Goal: Transaction & Acquisition: Book appointment/travel/reservation

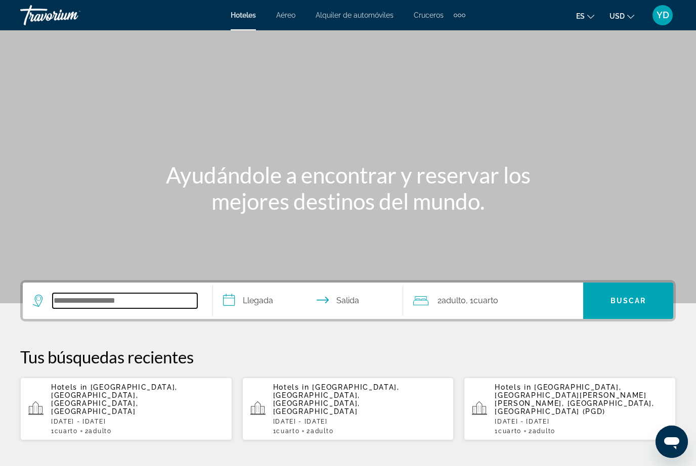
click at [124, 293] on input "Search widget" at bounding box center [125, 300] width 145 height 15
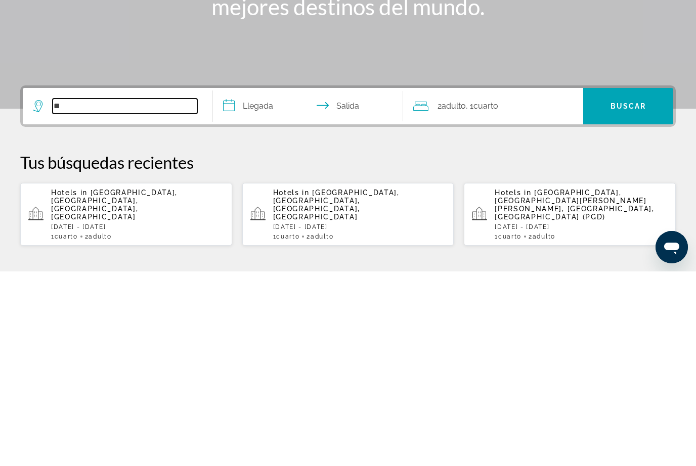
type input "*"
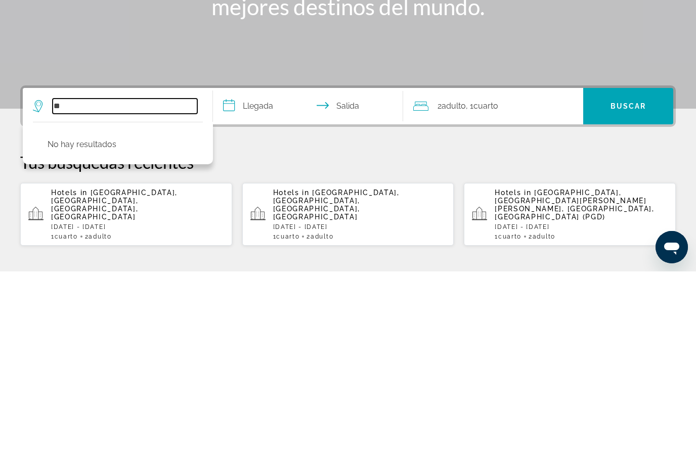
type input "*"
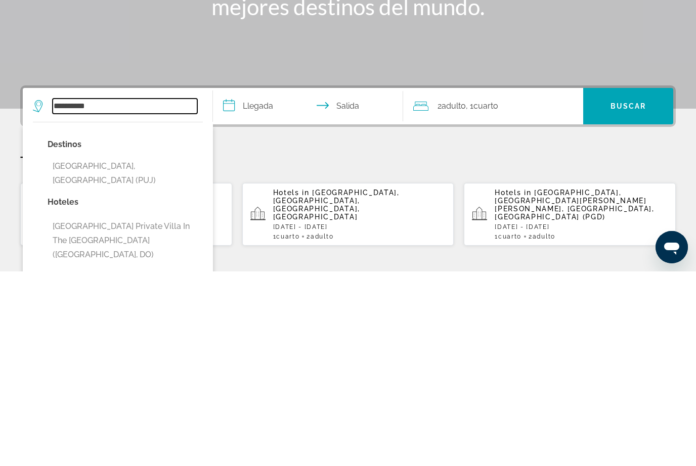
type input "**********"
click at [153, 390] on p "Hoteles" at bounding box center [125, 397] width 155 height 14
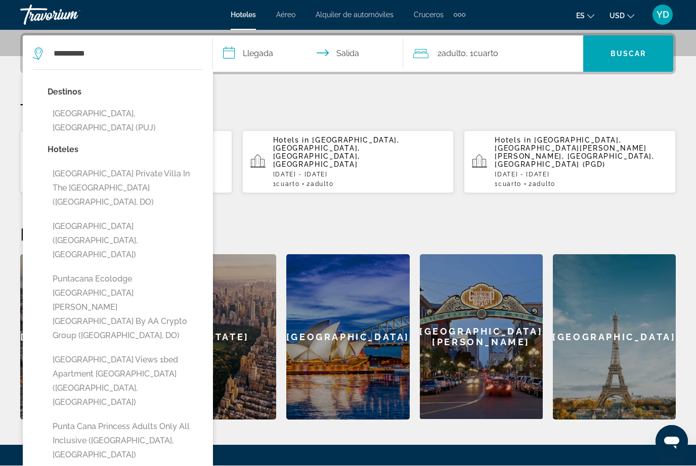
scroll to position [247, 0]
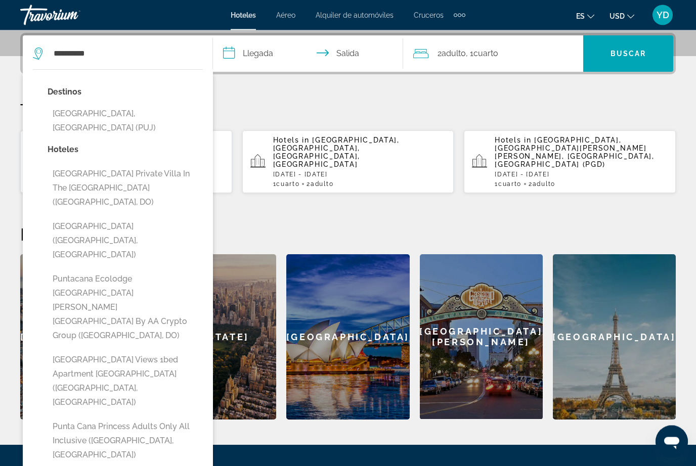
click at [261, 61] on input "**********" at bounding box center [310, 55] width 194 height 39
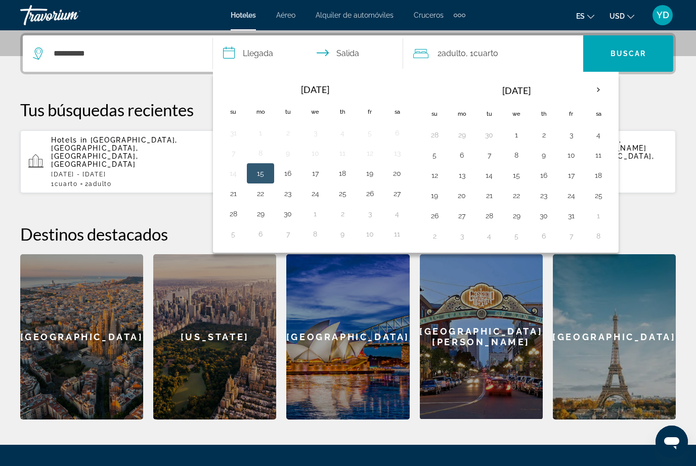
click at [548, 159] on button "9" at bounding box center [544, 155] width 16 height 14
click at [491, 180] on button "14" at bounding box center [489, 175] width 16 height 14
type input "**********"
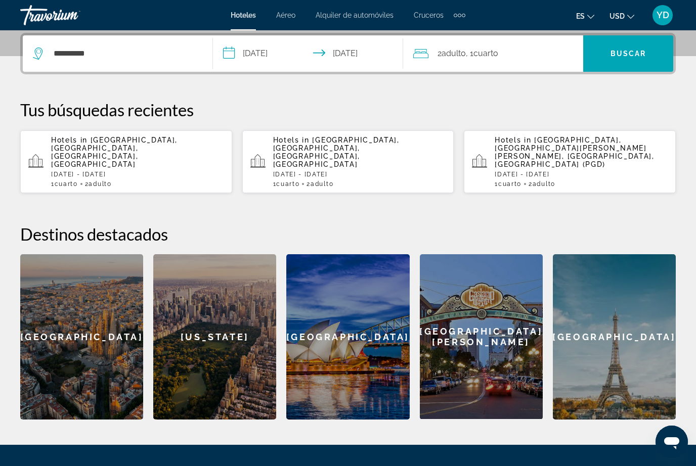
click at [512, 55] on div "2 Adulto Adulto , 1 Cuarto habitaciones" at bounding box center [498, 54] width 170 height 14
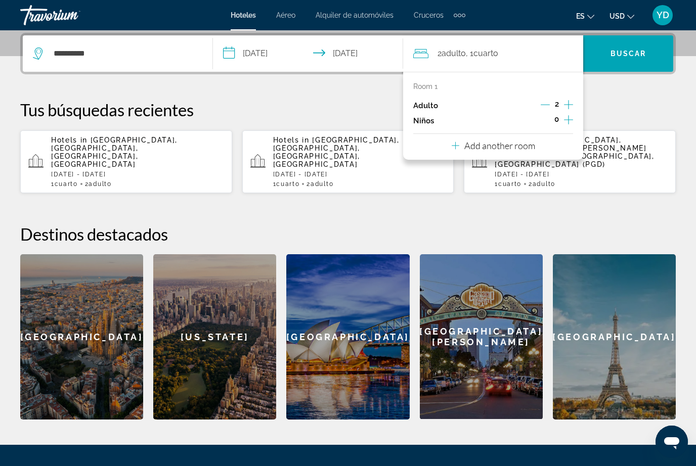
click at [558, 109] on div "2" at bounding box center [557, 105] width 32 height 15
click at [566, 123] on icon "Increment children" at bounding box center [568, 120] width 9 height 12
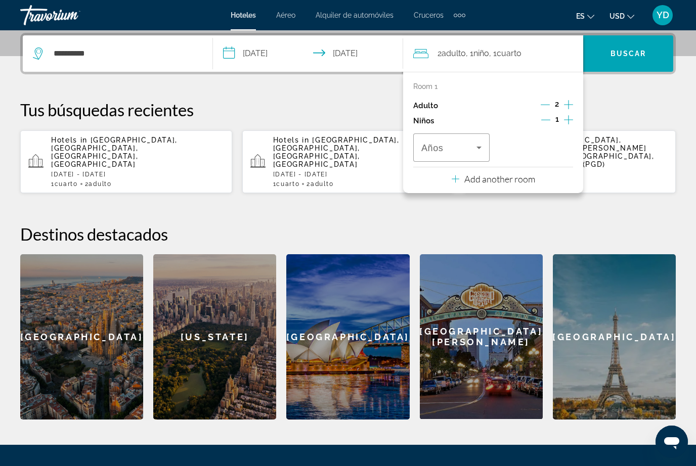
click at [567, 123] on icon "Increment children" at bounding box center [568, 120] width 9 height 12
click at [473, 151] on icon "Travelers: 2 adults, 2 children" at bounding box center [479, 148] width 12 height 12
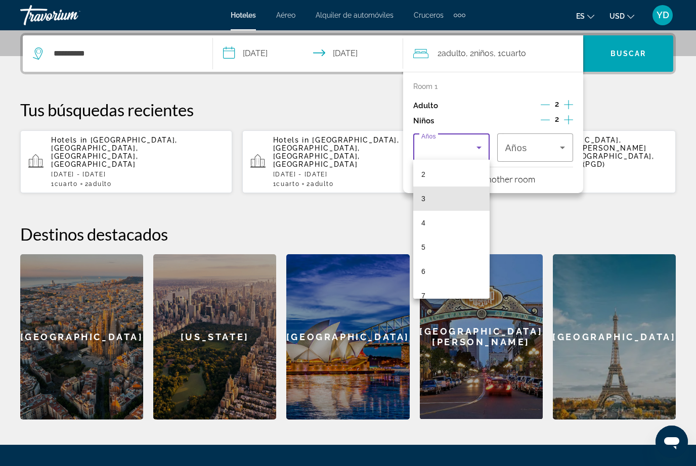
scroll to position [67, 0]
click at [437, 281] on mat-option "7" at bounding box center [451, 279] width 76 height 24
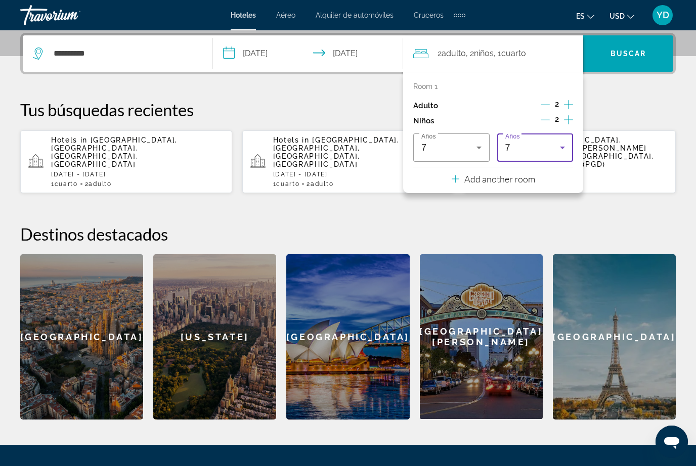
click at [556, 151] on icon "Travelers: 2 adults, 2 children" at bounding box center [562, 148] width 12 height 12
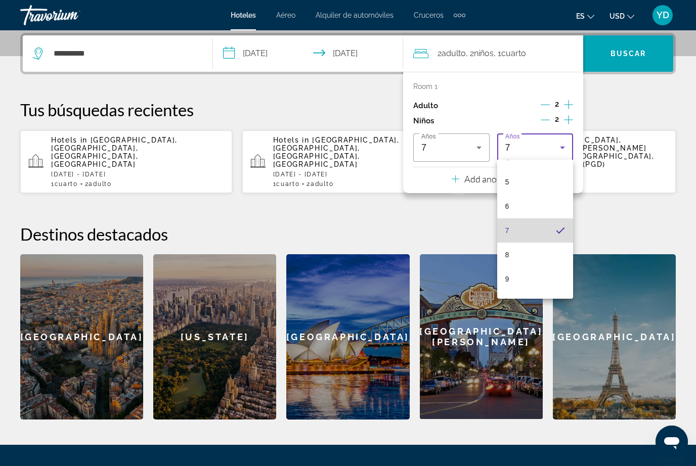
scroll to position [129, 0]
click at [519, 271] on mat-option "9" at bounding box center [535, 265] width 76 height 24
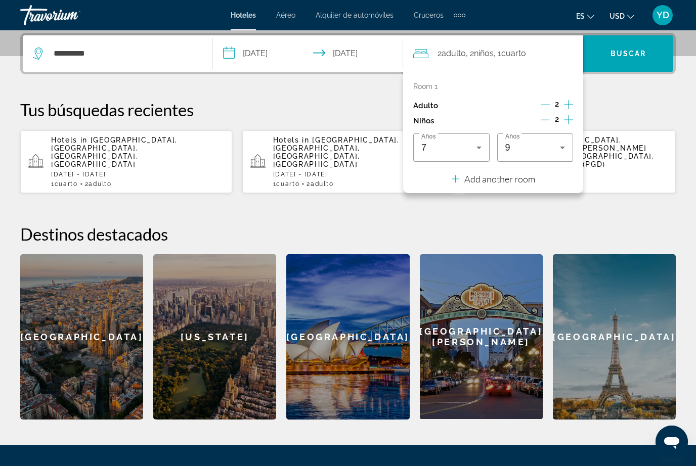
click at [651, 59] on span "Search widget" at bounding box center [628, 53] width 90 height 24
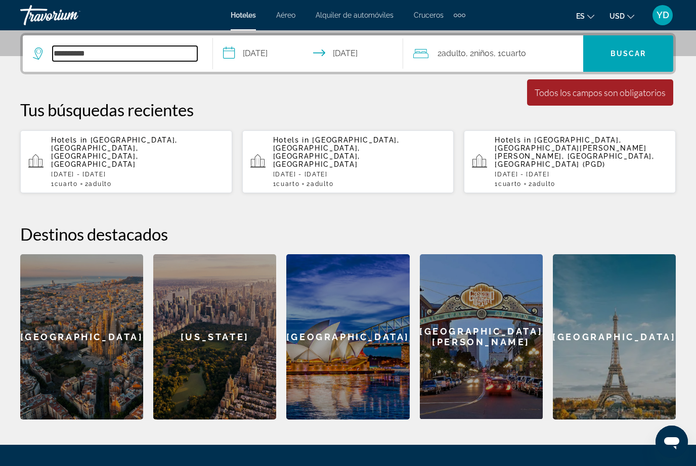
click at [141, 48] on input "**********" at bounding box center [125, 53] width 145 height 15
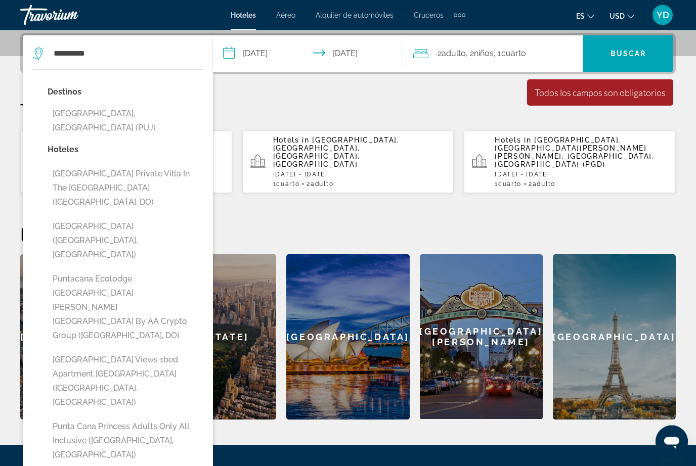
click at [150, 111] on button "[GEOGRAPHIC_DATA], [GEOGRAPHIC_DATA] (PUJ)" at bounding box center [125, 121] width 155 height 33
type input "**********"
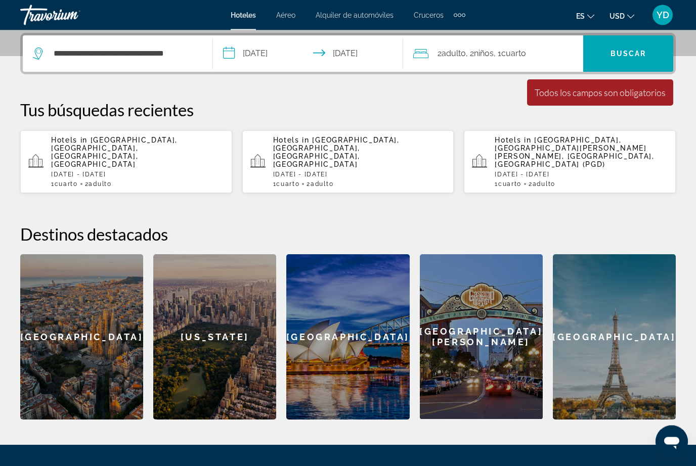
click at [607, 94] on div "Todos los campos son obligatorios" at bounding box center [600, 92] width 131 height 11
click at [632, 58] on span "Buscar" at bounding box center [628, 54] width 36 height 8
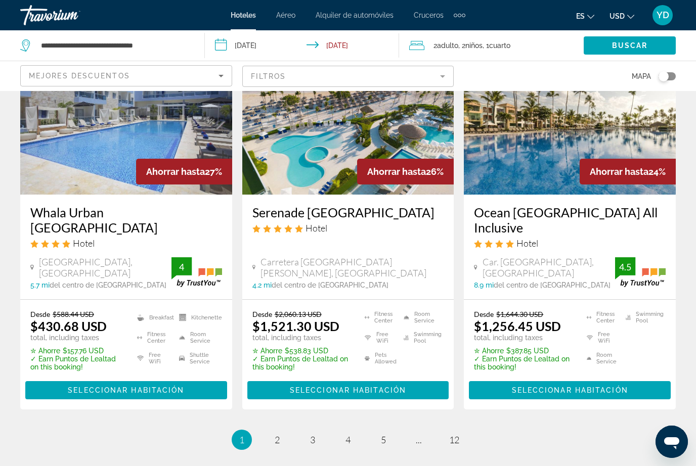
scroll to position [1326, 0]
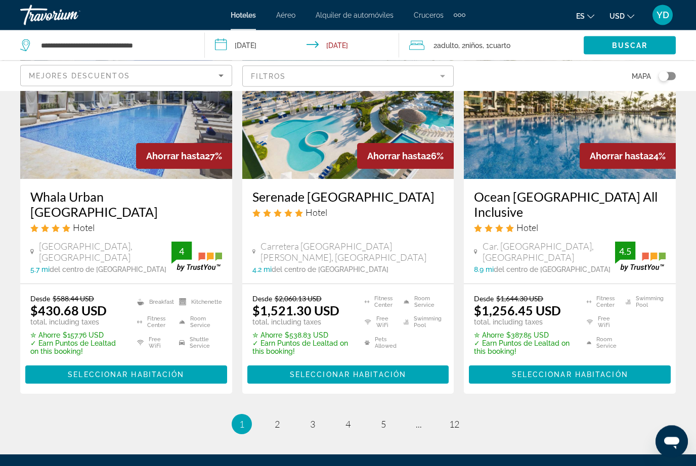
click at [267, 417] on ul "1 / 12 You're on page 1 page 2 page 3 page 4 page 5 page ... page 12" at bounding box center [347, 425] width 655 height 20
click at [269, 416] on link "page 2" at bounding box center [278, 425] width 18 height 18
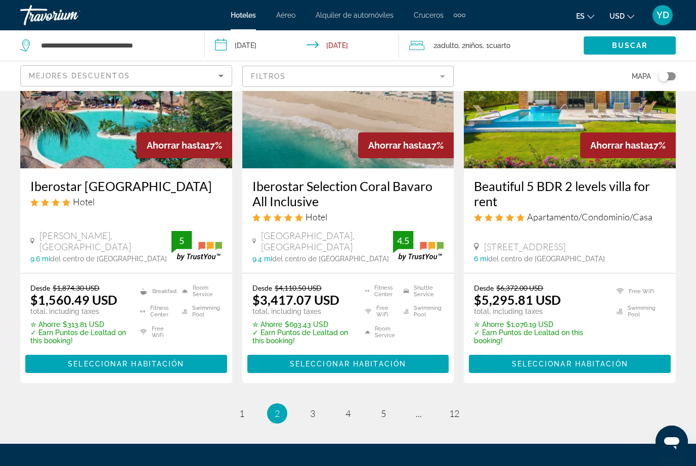
scroll to position [1365, 0]
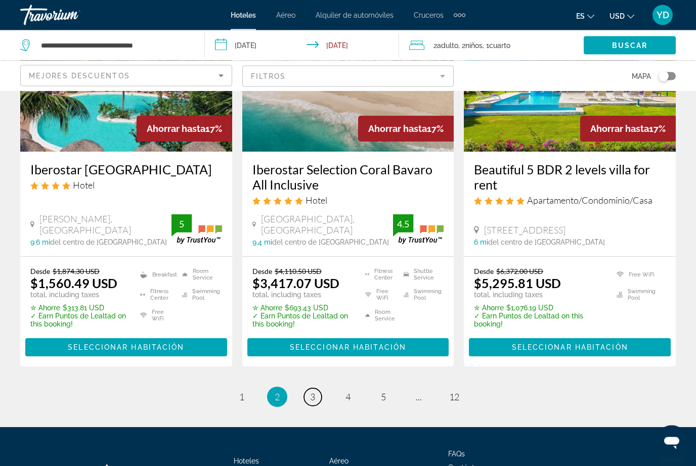
click at [308, 389] on link "page 3" at bounding box center [313, 398] width 18 height 18
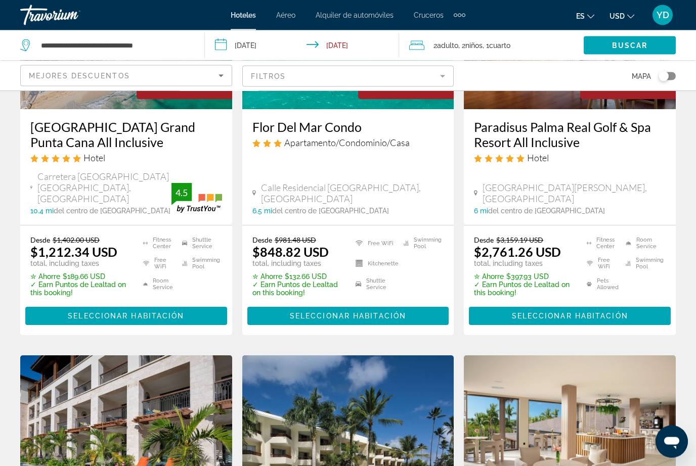
scroll to position [1027, 0]
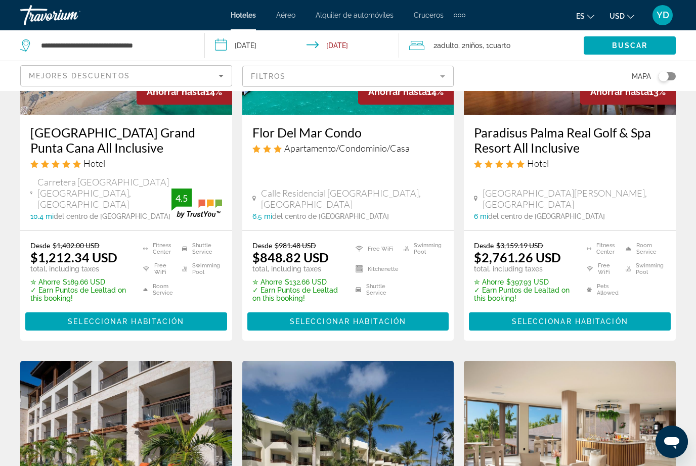
click at [179, 318] on span "Seleccionar habitación" at bounding box center [126, 322] width 116 height 8
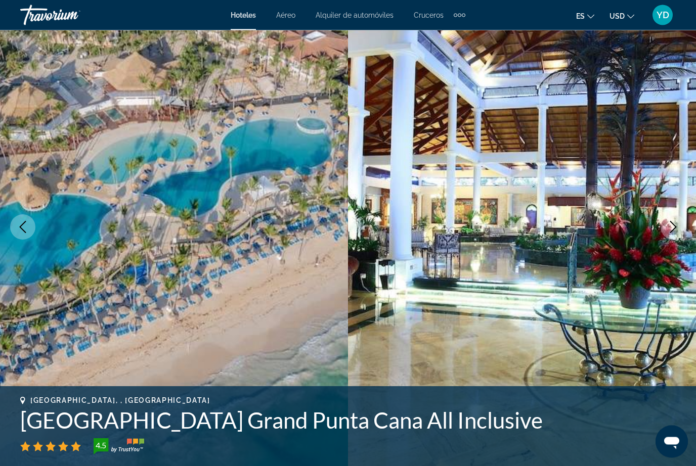
scroll to position [39, 0]
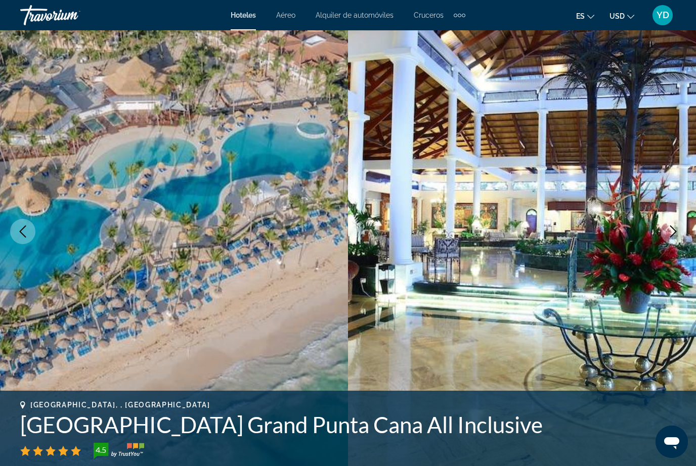
click at [256, 289] on img "Main content" at bounding box center [174, 231] width 348 height 480
click at [284, 329] on img "Main content" at bounding box center [174, 231] width 348 height 480
click at [677, 233] on icon "Next image" at bounding box center [673, 232] width 12 height 12
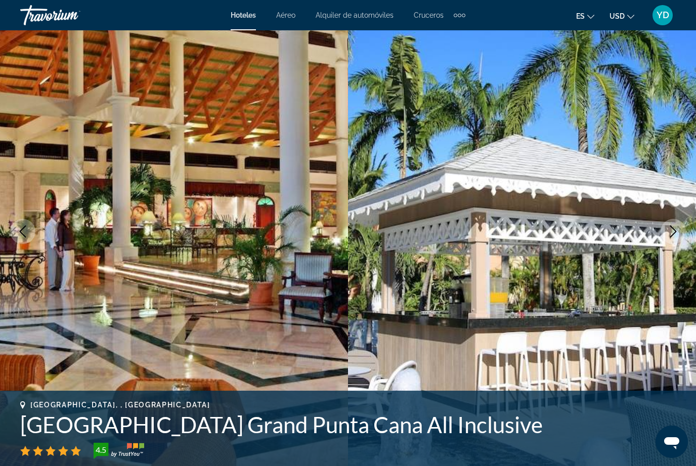
click at [669, 238] on button "Next image" at bounding box center [673, 231] width 25 height 25
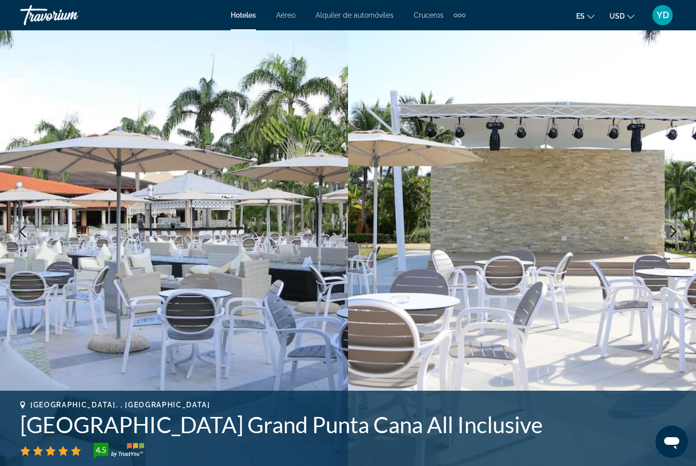
click at [670, 237] on icon "Next image" at bounding box center [673, 232] width 12 height 12
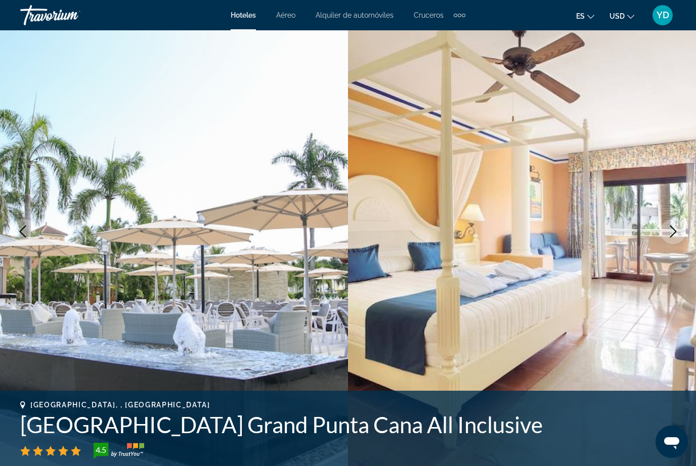
click at [668, 237] on icon "Next image" at bounding box center [673, 232] width 12 height 12
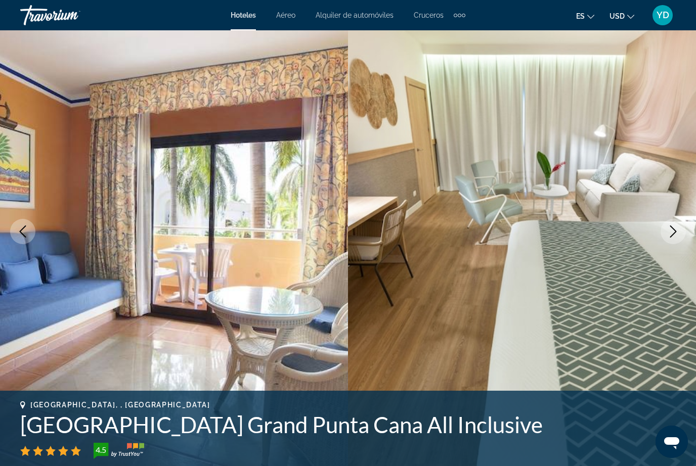
click at [664, 235] on button "Next image" at bounding box center [673, 231] width 25 height 25
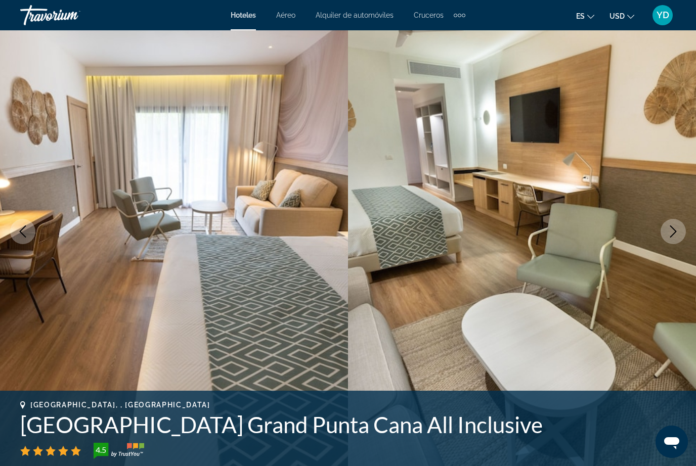
click at [663, 235] on button "Next image" at bounding box center [673, 231] width 25 height 25
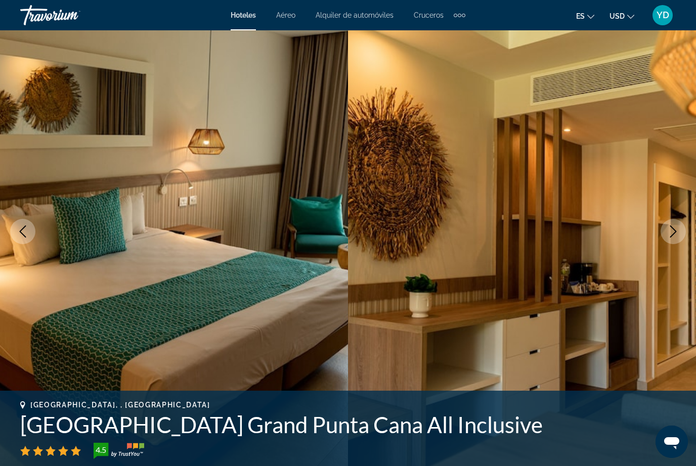
click at [664, 233] on button "Next image" at bounding box center [673, 231] width 25 height 25
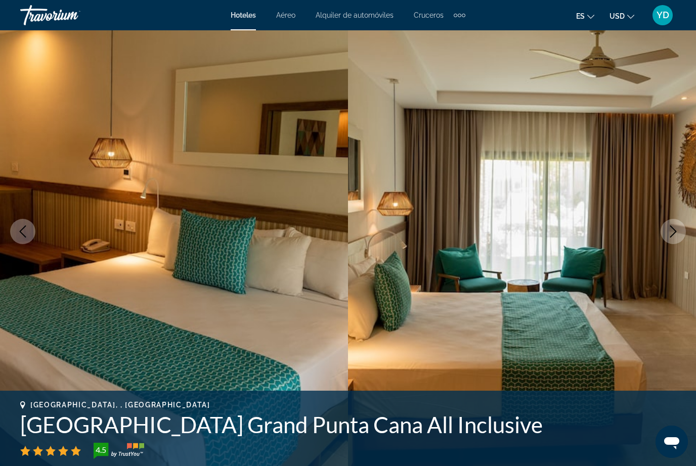
click at [667, 239] on button "Next image" at bounding box center [673, 231] width 25 height 25
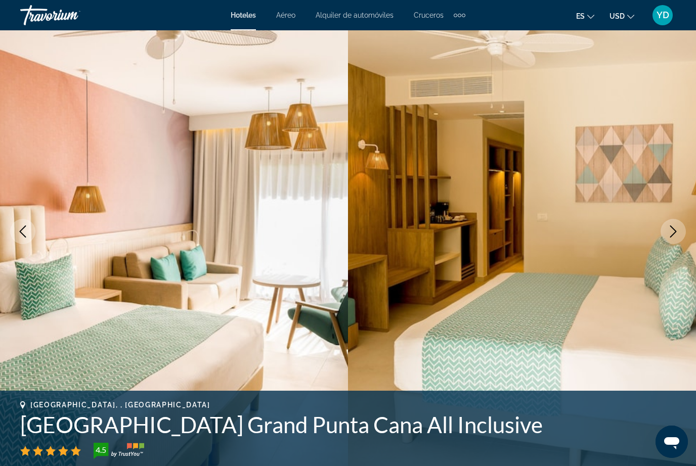
click at [676, 228] on icon "Next image" at bounding box center [673, 232] width 12 height 12
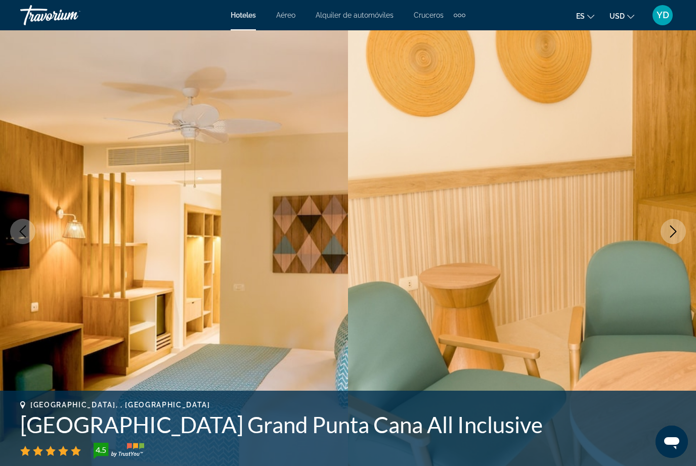
click at [670, 236] on icon "Next image" at bounding box center [673, 232] width 12 height 12
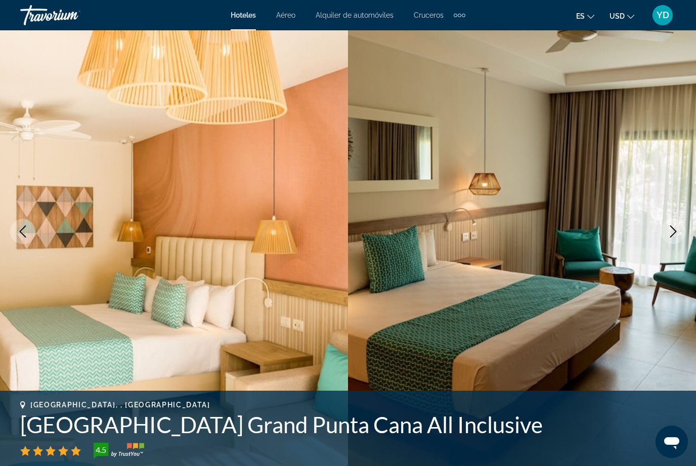
click at [669, 240] on button "Next image" at bounding box center [673, 231] width 25 height 25
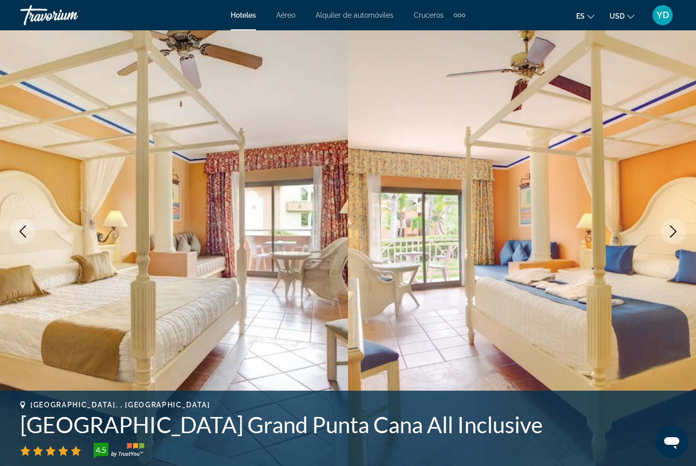
click at [674, 233] on icon "Next image" at bounding box center [673, 232] width 12 height 12
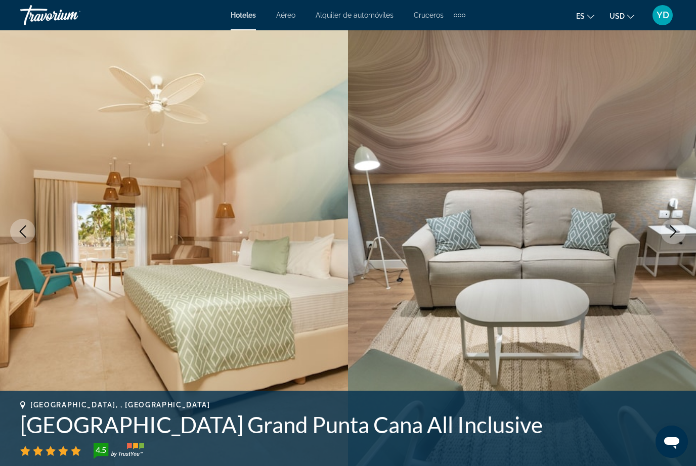
click at [671, 233] on icon "Next image" at bounding box center [673, 232] width 12 height 12
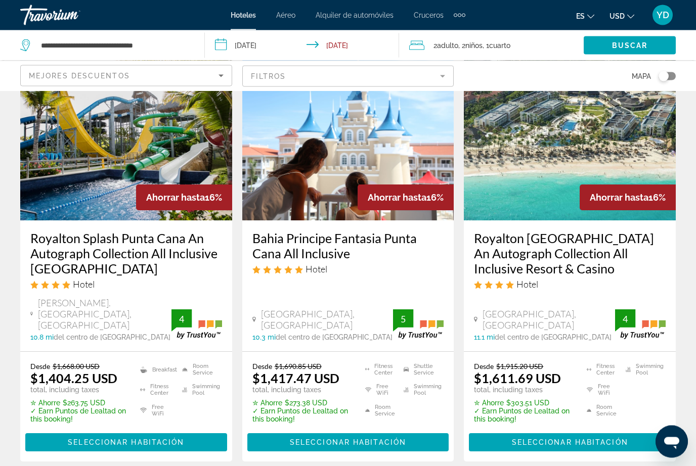
scroll to position [69, 0]
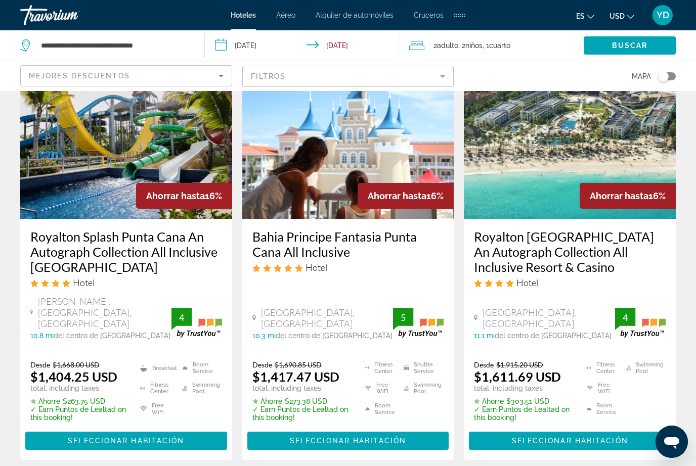
click at [407, 169] on img "Main content" at bounding box center [348, 138] width 212 height 162
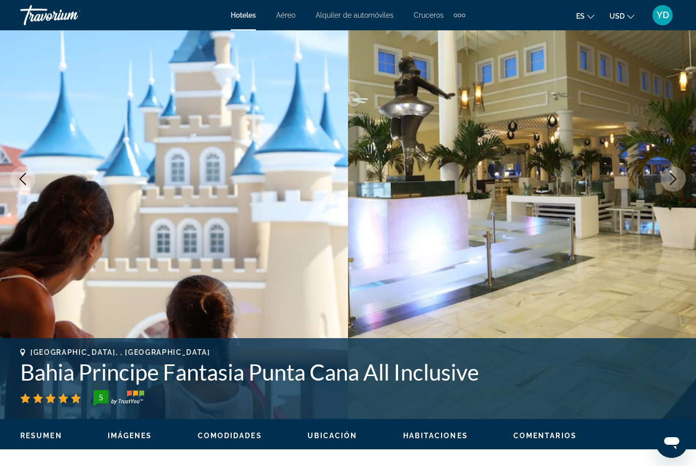
scroll to position [89, 0]
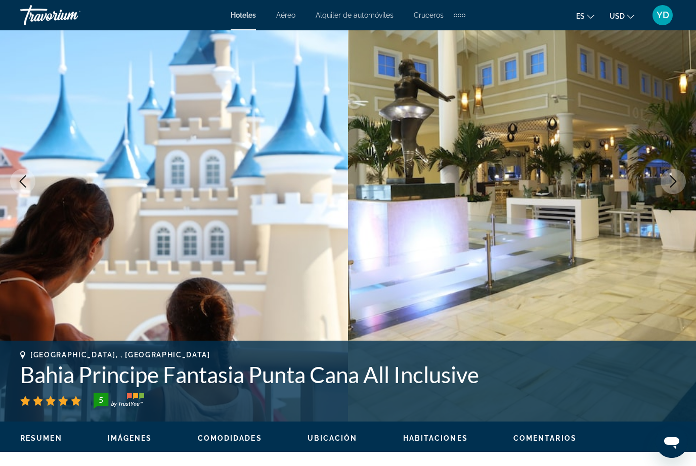
click at [679, 174] on button "Next image" at bounding box center [673, 181] width 25 height 25
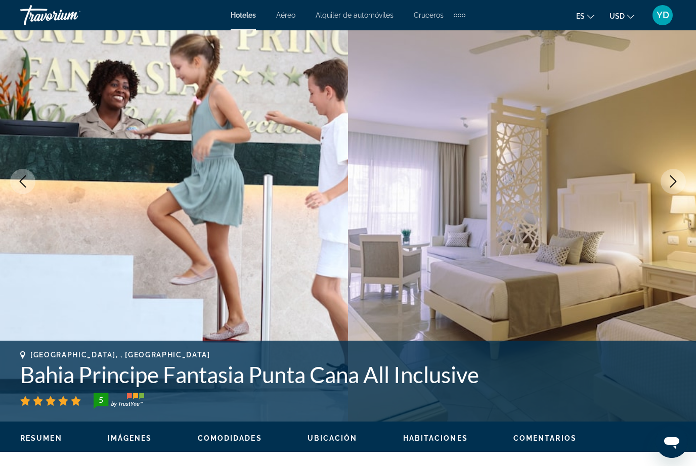
click at [676, 178] on icon "Next image" at bounding box center [673, 181] width 12 height 12
